Goal: Task Accomplishment & Management: Manage account settings

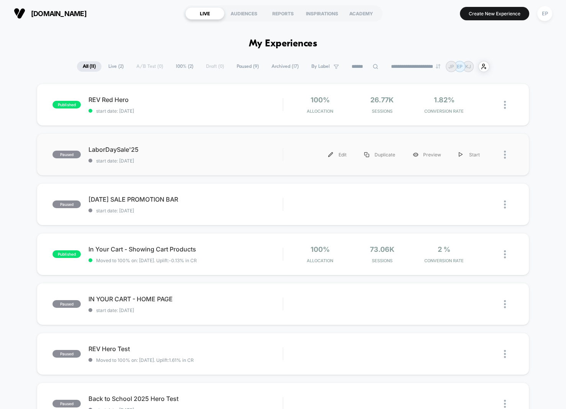
click at [505, 153] on div at bounding box center [509, 154] width 10 height 17
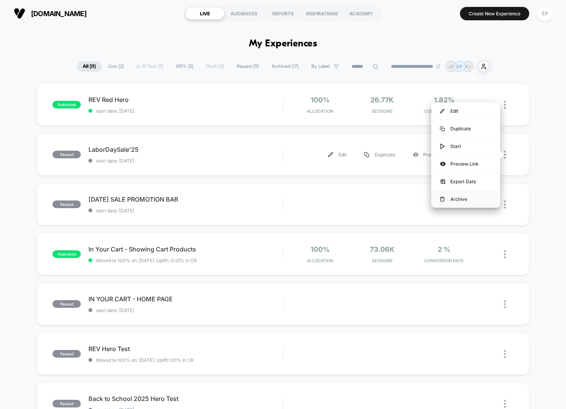
click at [464, 199] on div "Archive" at bounding box center [465, 198] width 69 height 17
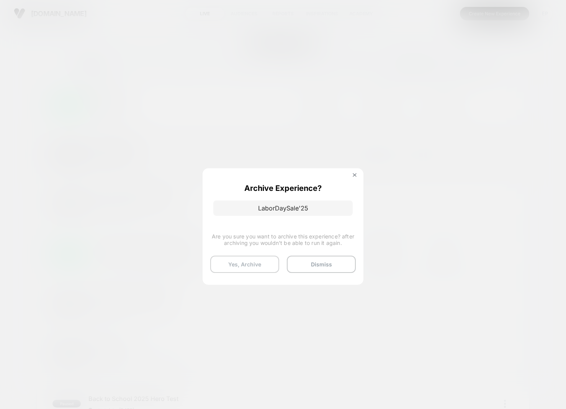
click at [267, 262] on button "Yes, Archive" at bounding box center [244, 263] width 69 height 17
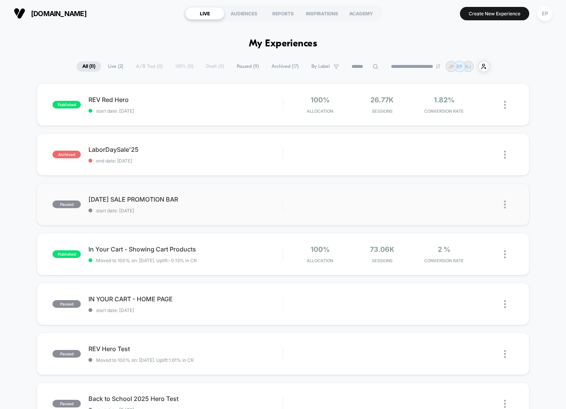
click at [505, 201] on img at bounding box center [505, 204] width 2 height 8
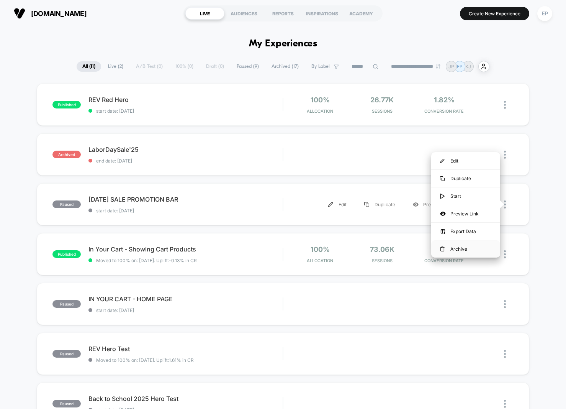
click at [463, 245] on div "Archive" at bounding box center [465, 248] width 69 height 17
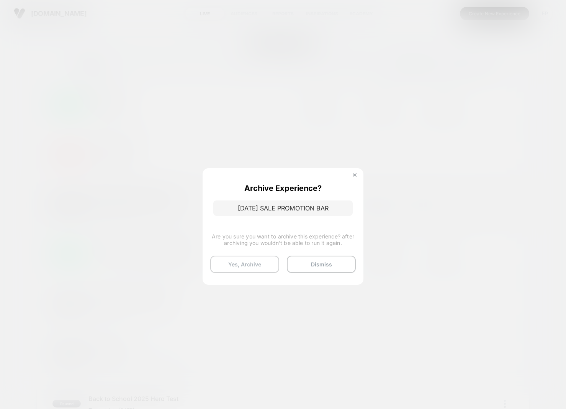
click at [258, 264] on button "Yes, Archive" at bounding box center [244, 263] width 69 height 17
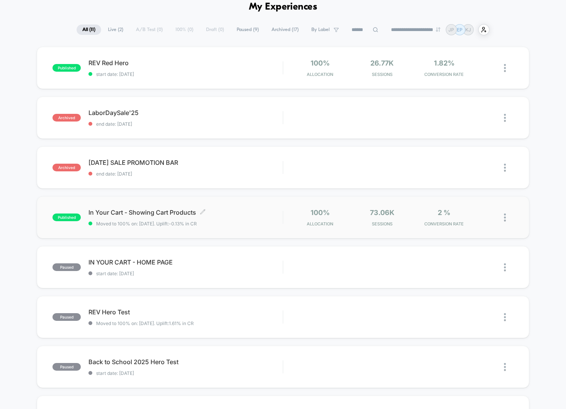
scroll to position [29, 0]
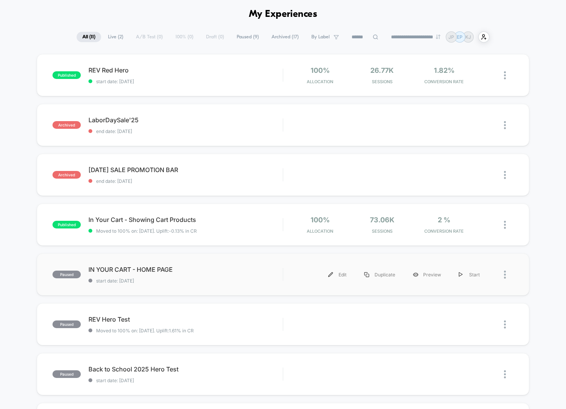
click at [500, 274] on div at bounding box center [501, 274] width 25 height 17
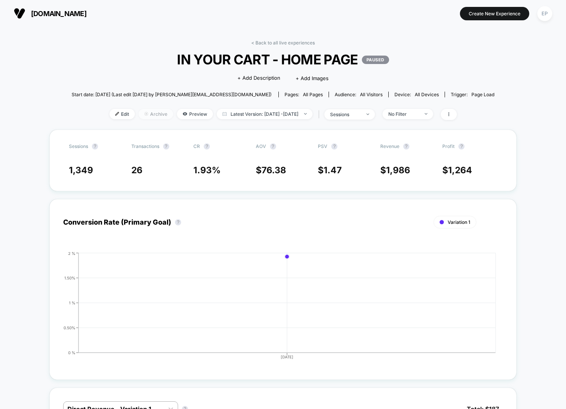
click at [146, 116] on span "Archive" at bounding box center [156, 114] width 34 height 10
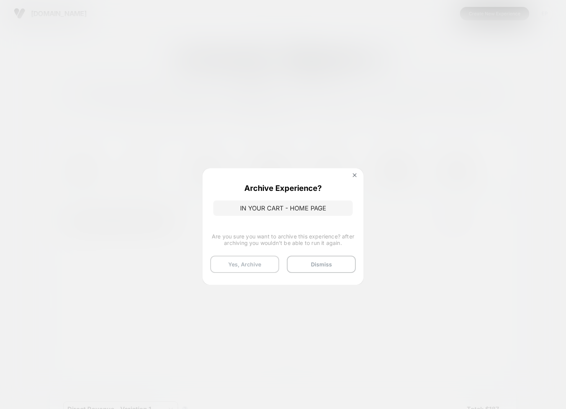
click at [251, 268] on button "Yes, Archive" at bounding box center [244, 263] width 69 height 17
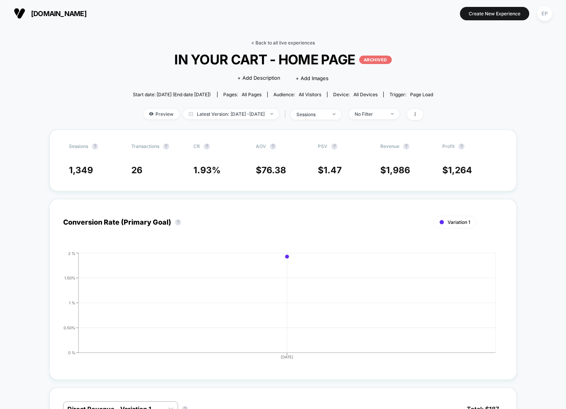
click at [265, 45] on link "< Back to all live experiences" at bounding box center [283, 43] width 64 height 6
